Goal: Task Accomplishment & Management: Manage account settings

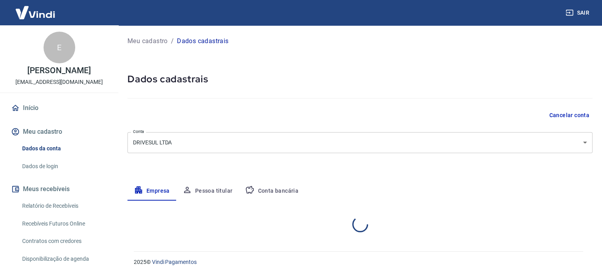
select select "RS"
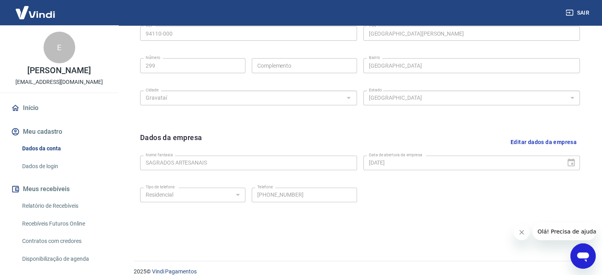
scroll to position [295, 0]
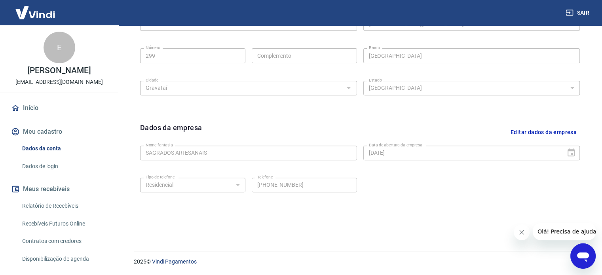
click at [541, 129] on button "Editar dados da empresa" at bounding box center [544, 132] width 72 height 20
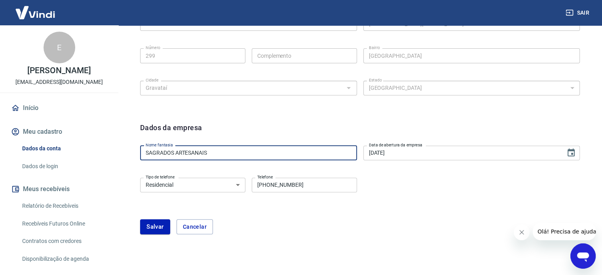
drag, startPoint x: 219, startPoint y: 153, endPoint x: 143, endPoint y: 153, distance: 75.6
click at [143, 153] on input "SAGRADOS ARTESANAIS" at bounding box center [248, 153] width 217 height 15
type input "D"
type input "M"
type input "Drivesul Engenharia e Tecnologia"
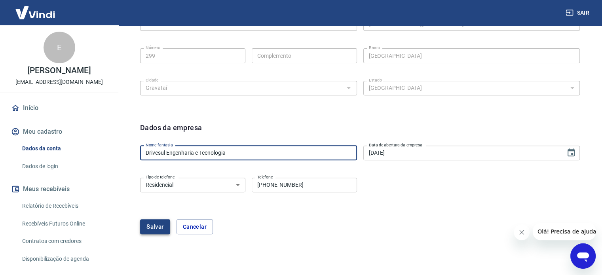
click at [163, 228] on button "Salvar" at bounding box center [155, 226] width 30 height 15
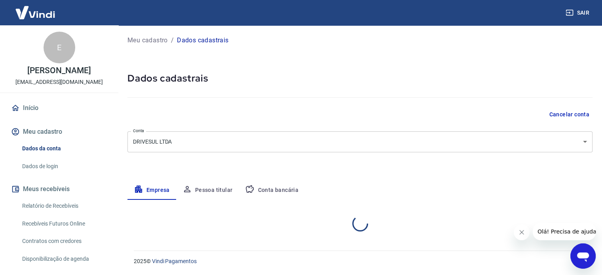
scroll to position [0, 0]
select select "RS"
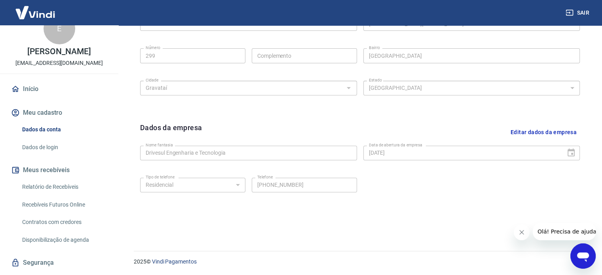
scroll to position [79, 0]
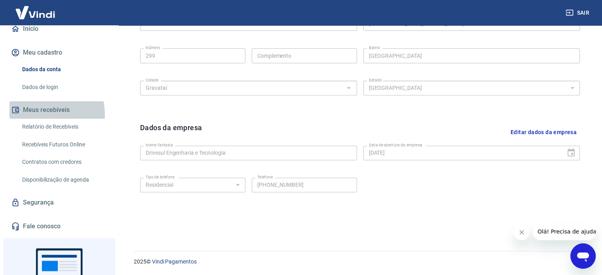
click at [40, 114] on button "Meus recebíveis" at bounding box center [59, 109] width 99 height 17
click at [48, 111] on button "Meus recebíveis" at bounding box center [59, 109] width 99 height 17
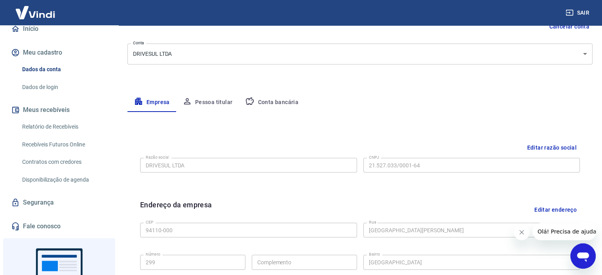
scroll to position [0, 0]
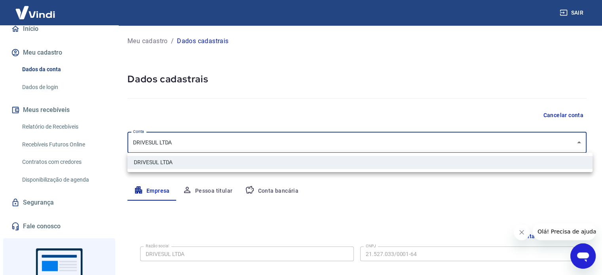
click at [274, 145] on body "Sair E Eduardo Bitencourt marketing@motrizgroup.com.br Início Meu cadastro Dado…" at bounding box center [301, 137] width 602 height 275
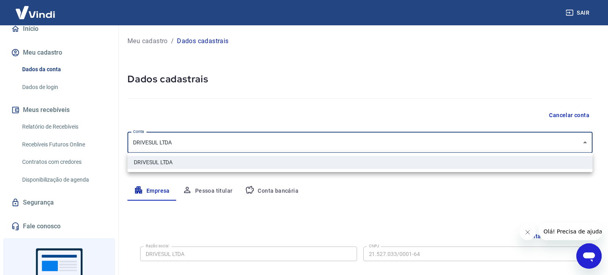
click at [272, 143] on div at bounding box center [304, 137] width 608 height 275
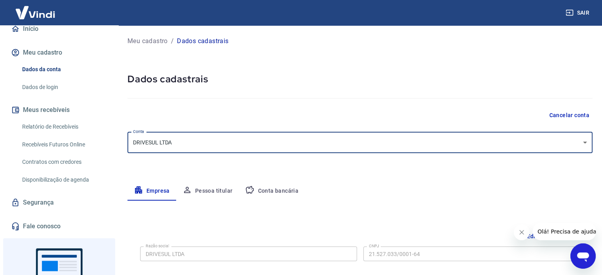
click at [209, 143] on body "Sair E Eduardo Bitencourt marketing@motrizgroup.com.br Início Meu cadastro Dado…" at bounding box center [301, 137] width 602 height 275
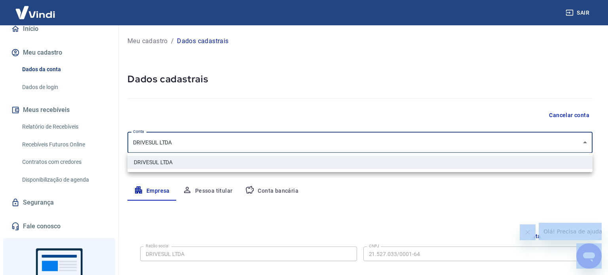
click at [209, 143] on div at bounding box center [304, 137] width 608 height 275
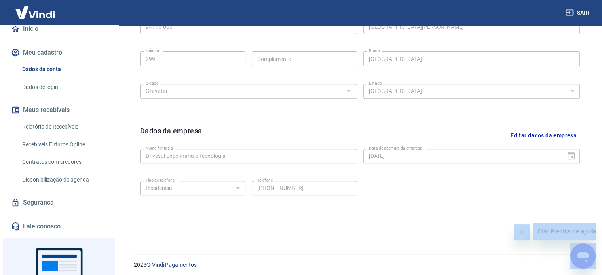
scroll to position [295, 0]
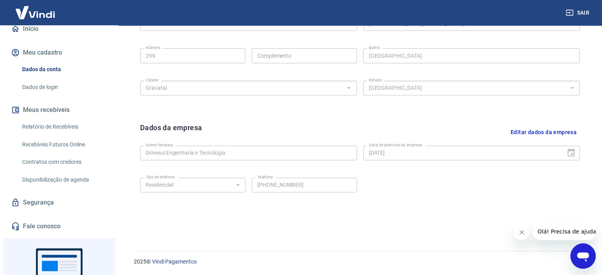
click at [285, 210] on div "Dados da empresa Editar dados da empresa Nome fantasia Drivesul Engenharia e Te…" at bounding box center [360, 171] width 453 height 110
click at [525, 233] on icon "Fechar mensagem da empresa" at bounding box center [522, 232] width 6 height 6
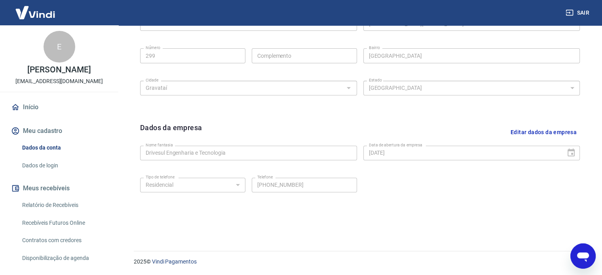
scroll to position [0, 0]
click at [30, 107] on link "Início" at bounding box center [59, 107] width 99 height 17
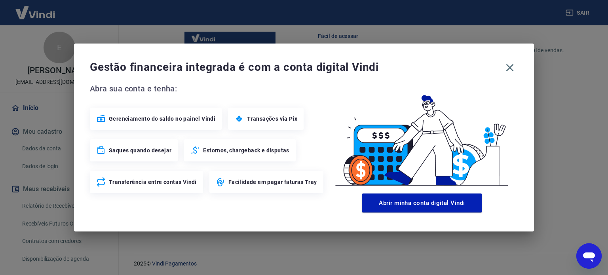
scroll to position [493, 0]
click at [511, 64] on icon "button" at bounding box center [510, 67] width 13 height 13
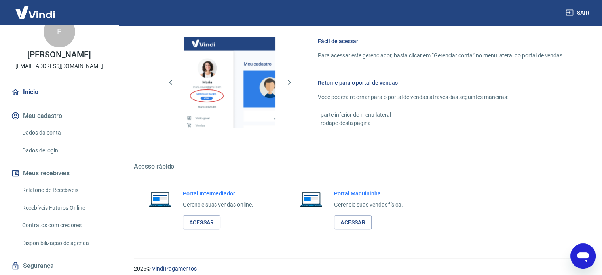
scroll to position [494, 0]
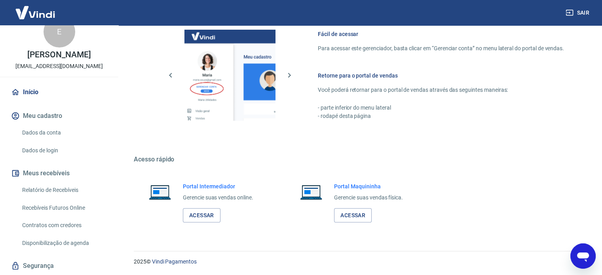
drag, startPoint x: 36, startPoint y: 150, endPoint x: 40, endPoint y: 152, distance: 4.3
click at [36, 149] on link "Dados de login" at bounding box center [64, 151] width 90 height 16
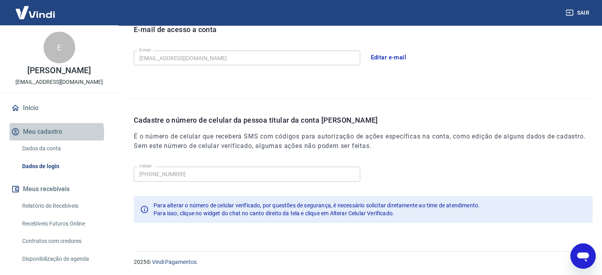
click at [34, 133] on button "Meu cadastro" at bounding box center [59, 131] width 99 height 17
click at [43, 150] on link "Dados da conta" at bounding box center [64, 149] width 90 height 16
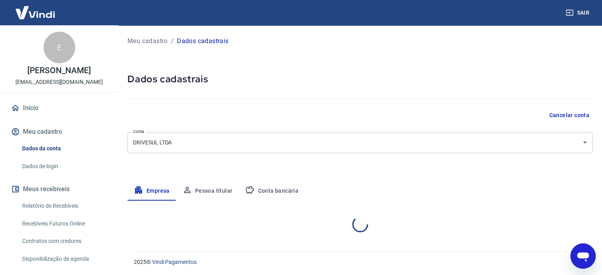
select select "RS"
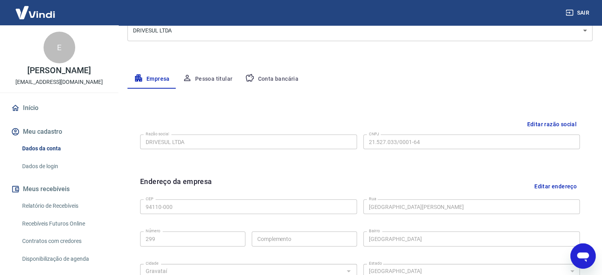
scroll to position [119, 0]
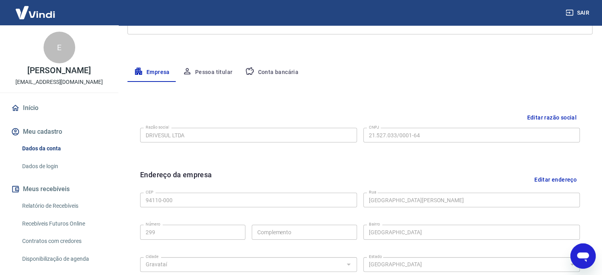
click at [215, 72] on button "Pessoa titular" at bounding box center [207, 72] width 63 height 19
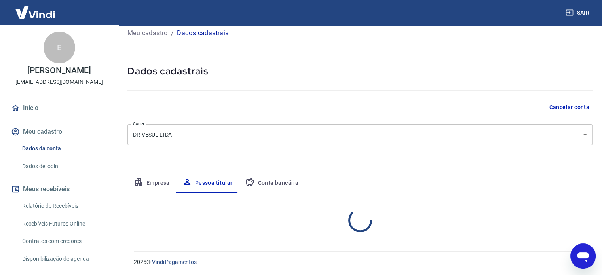
scroll to position [41, 0]
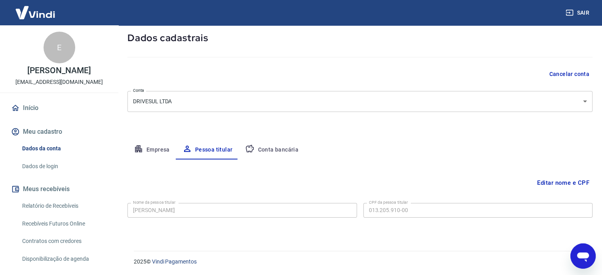
click at [281, 145] on button "Conta bancária" at bounding box center [272, 150] width 66 height 19
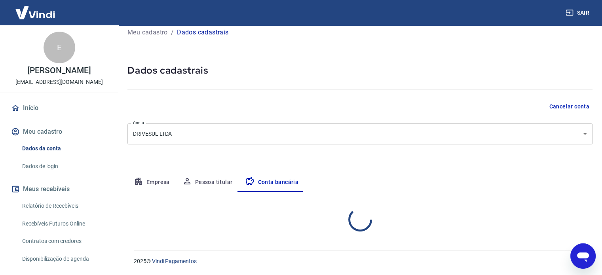
scroll to position [8, 0]
select select "1"
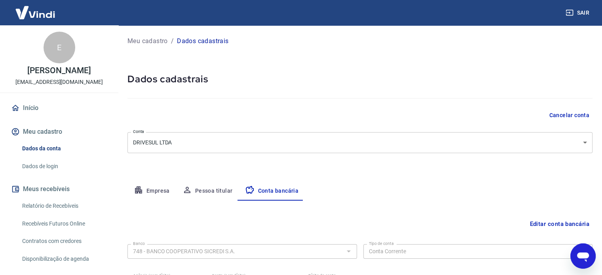
scroll to position [0, 0]
click at [36, 164] on link "Dados de login" at bounding box center [64, 166] width 90 height 16
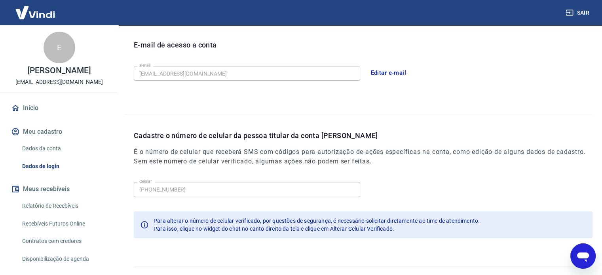
scroll to position [231, 0]
